Goal: Book appointment/travel/reservation

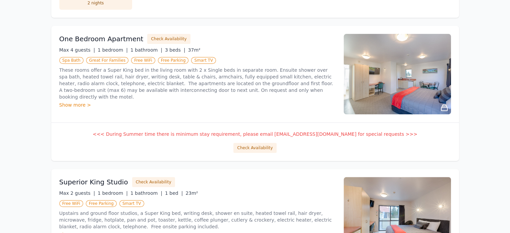
scroll to position [279, 0]
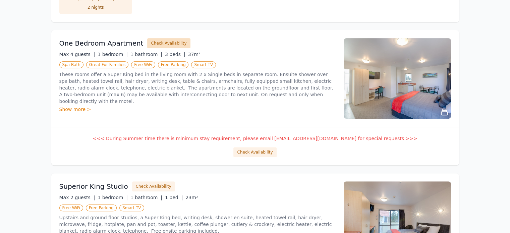
click at [163, 43] on button "Check Availability" at bounding box center [168, 43] width 43 height 10
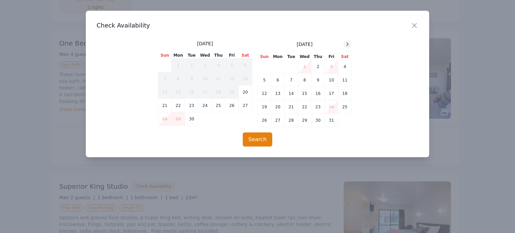
click at [348, 43] on icon at bounding box center [347, 44] width 5 height 5
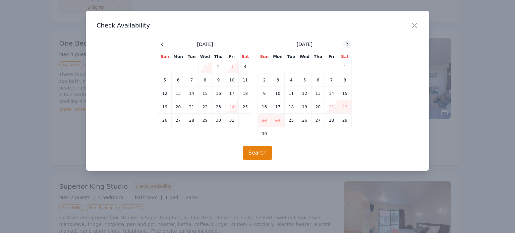
click at [348, 43] on icon at bounding box center [347, 44] width 5 height 5
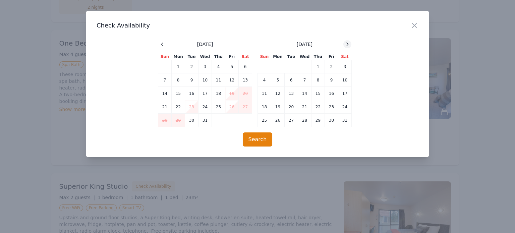
click at [348, 43] on icon at bounding box center [347, 44] width 5 height 5
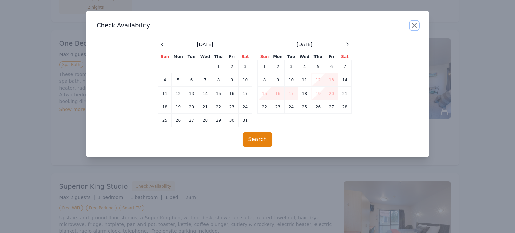
click at [415, 24] on icon "button" at bounding box center [414, 25] width 4 height 4
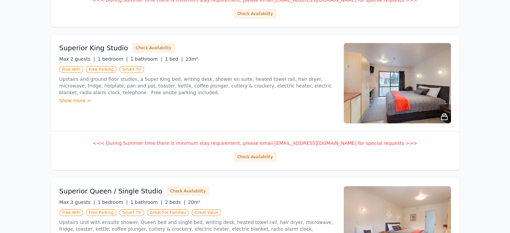
scroll to position [431, 0]
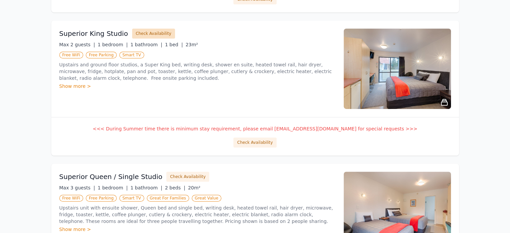
click at [147, 33] on button "Check Availability" at bounding box center [153, 33] width 43 height 10
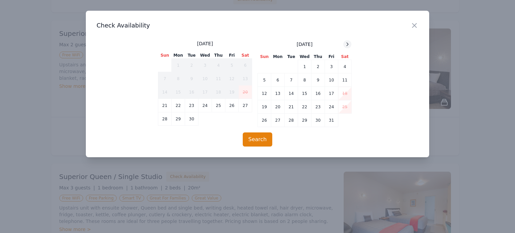
click at [349, 45] on icon at bounding box center [347, 44] width 5 height 5
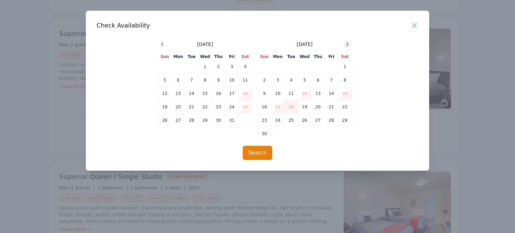
click at [349, 45] on icon at bounding box center [347, 44] width 5 height 5
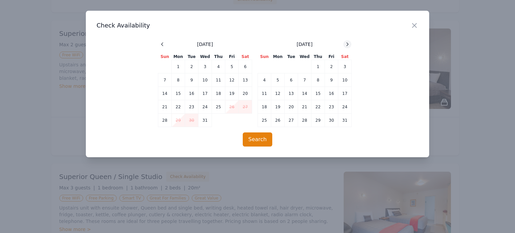
click at [349, 45] on icon at bounding box center [347, 44] width 5 height 5
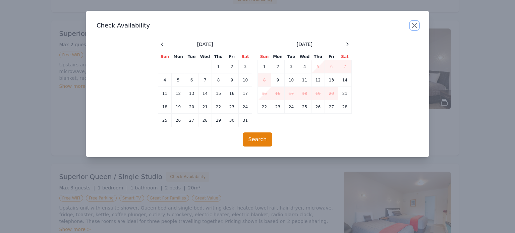
click at [415, 26] on icon "button" at bounding box center [414, 25] width 4 height 4
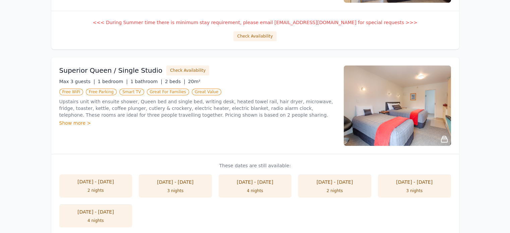
scroll to position [565, 0]
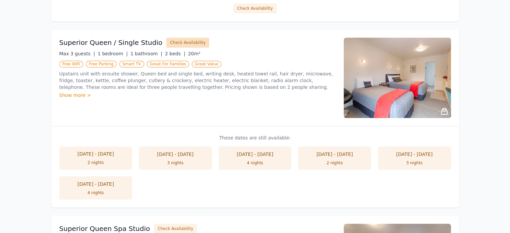
click at [176, 41] on button "Check Availability" at bounding box center [187, 43] width 43 height 10
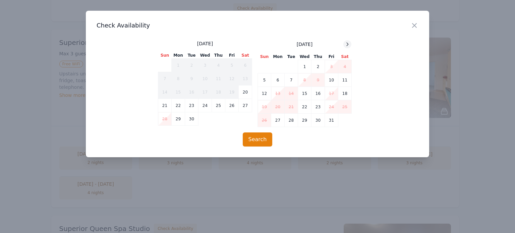
click at [347, 44] on icon at bounding box center [347, 44] width 5 height 5
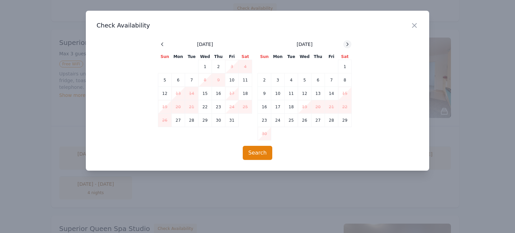
click at [347, 44] on icon at bounding box center [347, 44] width 5 height 5
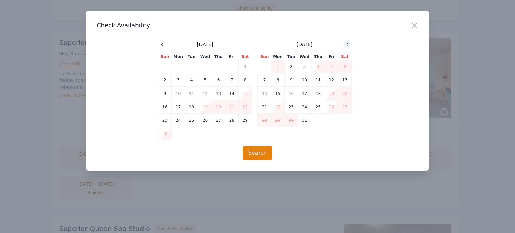
click at [347, 44] on icon at bounding box center [347, 44] width 5 height 5
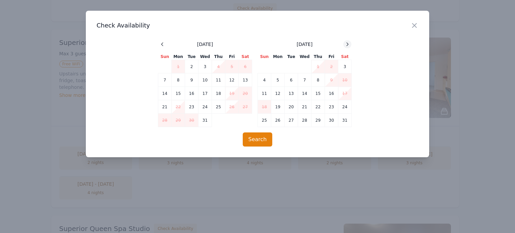
click at [347, 44] on icon at bounding box center [347, 44] width 5 height 5
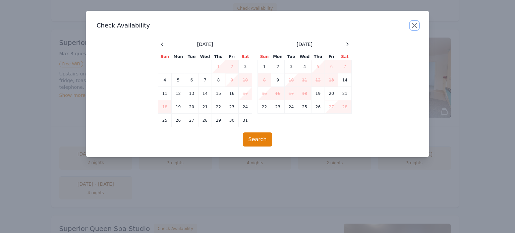
click at [411, 24] on icon "button" at bounding box center [414, 25] width 8 height 8
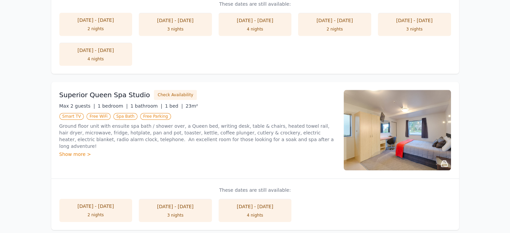
scroll to position [700, 0]
click at [158, 92] on button "Check Availability" at bounding box center [175, 94] width 43 height 10
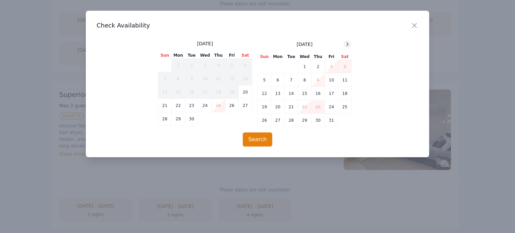
click at [347, 45] on icon at bounding box center [348, 44] width 2 height 3
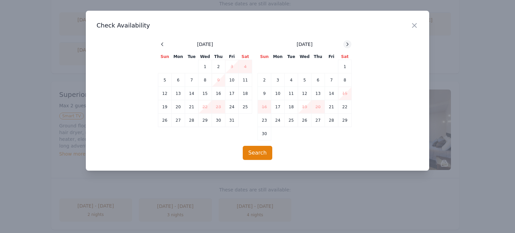
click at [347, 45] on icon at bounding box center [348, 44] width 2 height 3
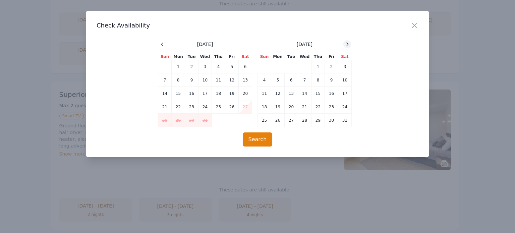
click at [347, 45] on icon at bounding box center [348, 44] width 2 height 3
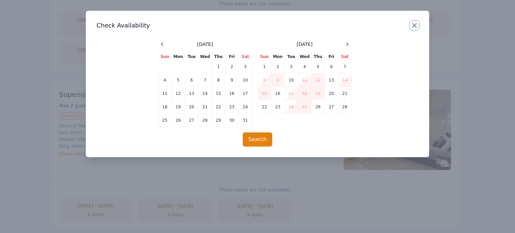
click at [414, 25] on icon "button" at bounding box center [414, 25] width 4 height 4
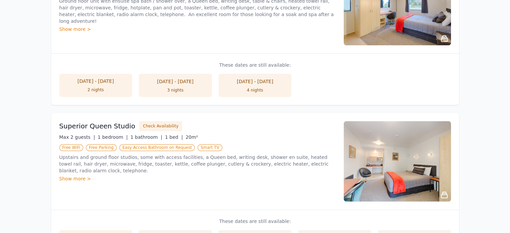
scroll to position [867, 0]
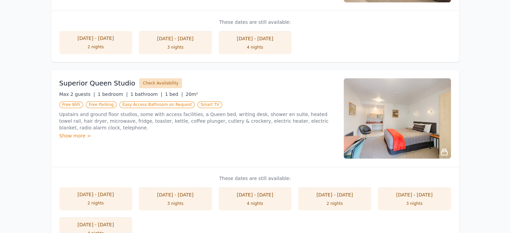
click at [157, 82] on button "Check Availability" at bounding box center [160, 83] width 43 height 10
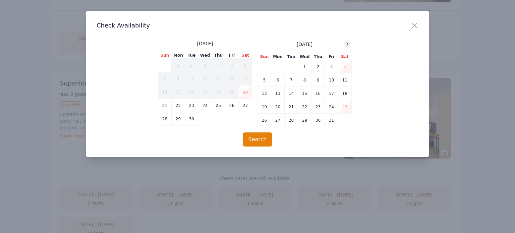
click at [346, 45] on icon at bounding box center [347, 44] width 5 height 5
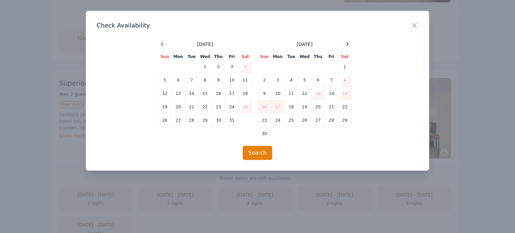
click at [346, 45] on icon at bounding box center [347, 44] width 5 height 5
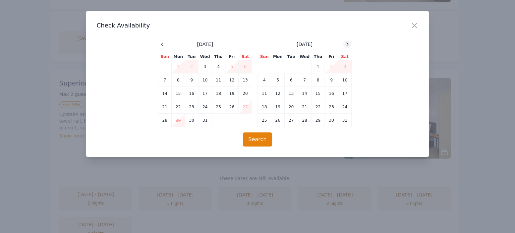
click at [346, 45] on icon at bounding box center [347, 44] width 5 height 5
click at [413, 24] on icon "button" at bounding box center [414, 25] width 4 height 4
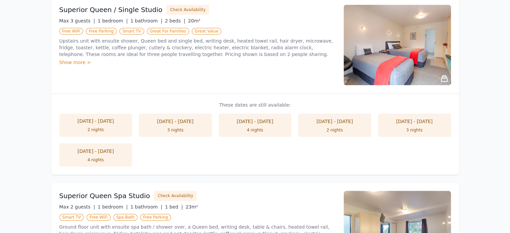
scroll to position [866, 0]
